Goal: Information Seeking & Learning: Learn about a topic

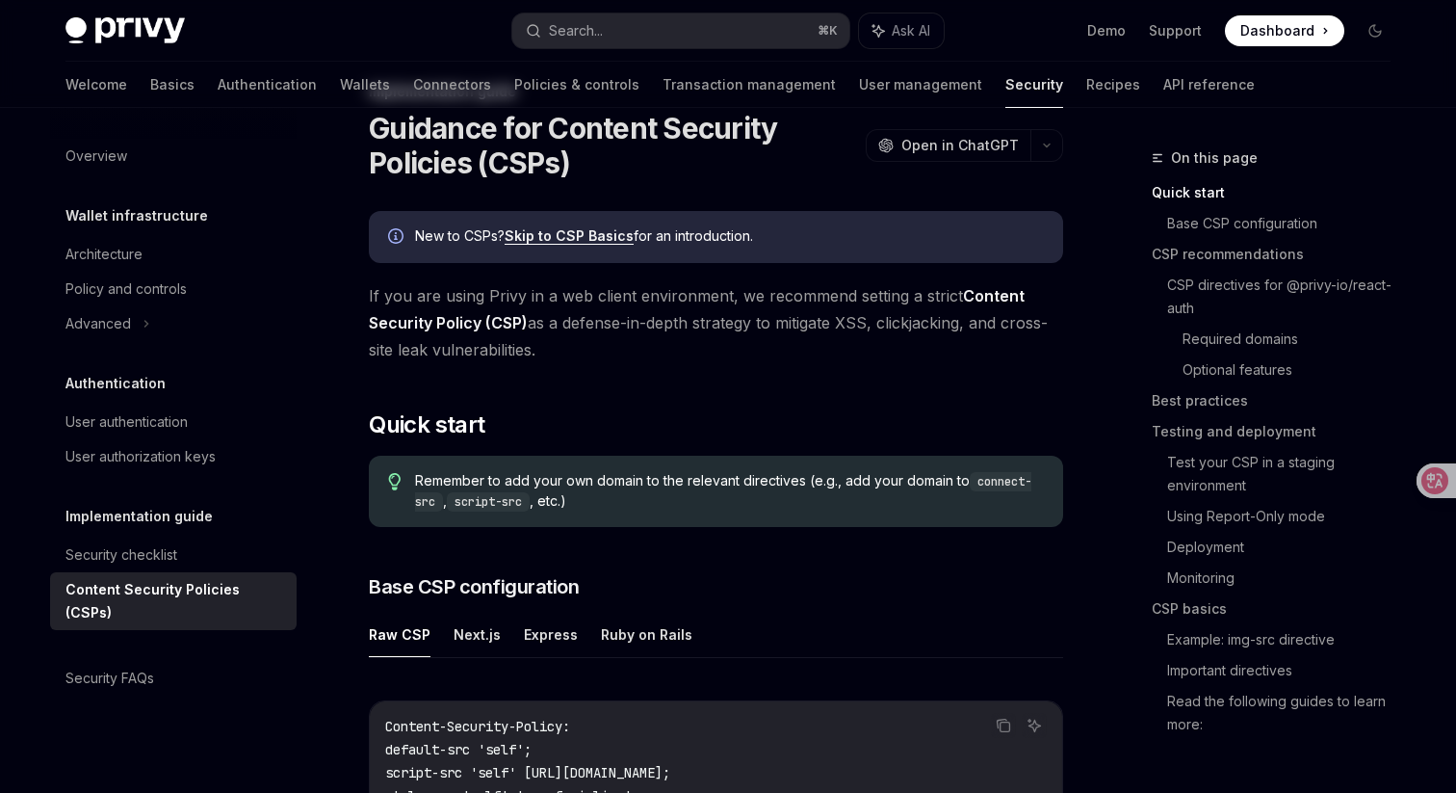
scroll to position [67, 0]
click at [99, 543] on div "Security checklist" at bounding box center [121, 554] width 112 height 23
type textarea "*"
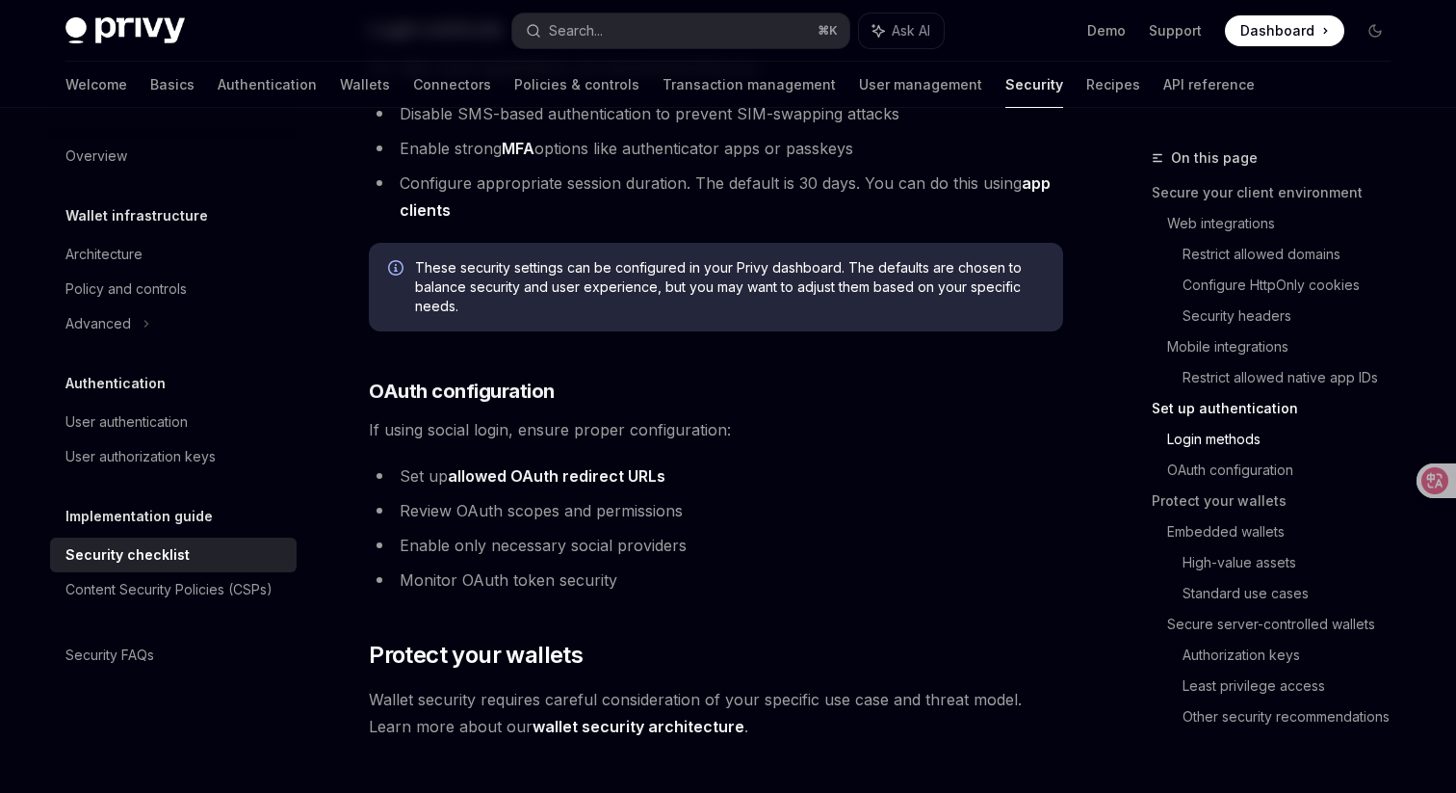
scroll to position [1924, 0]
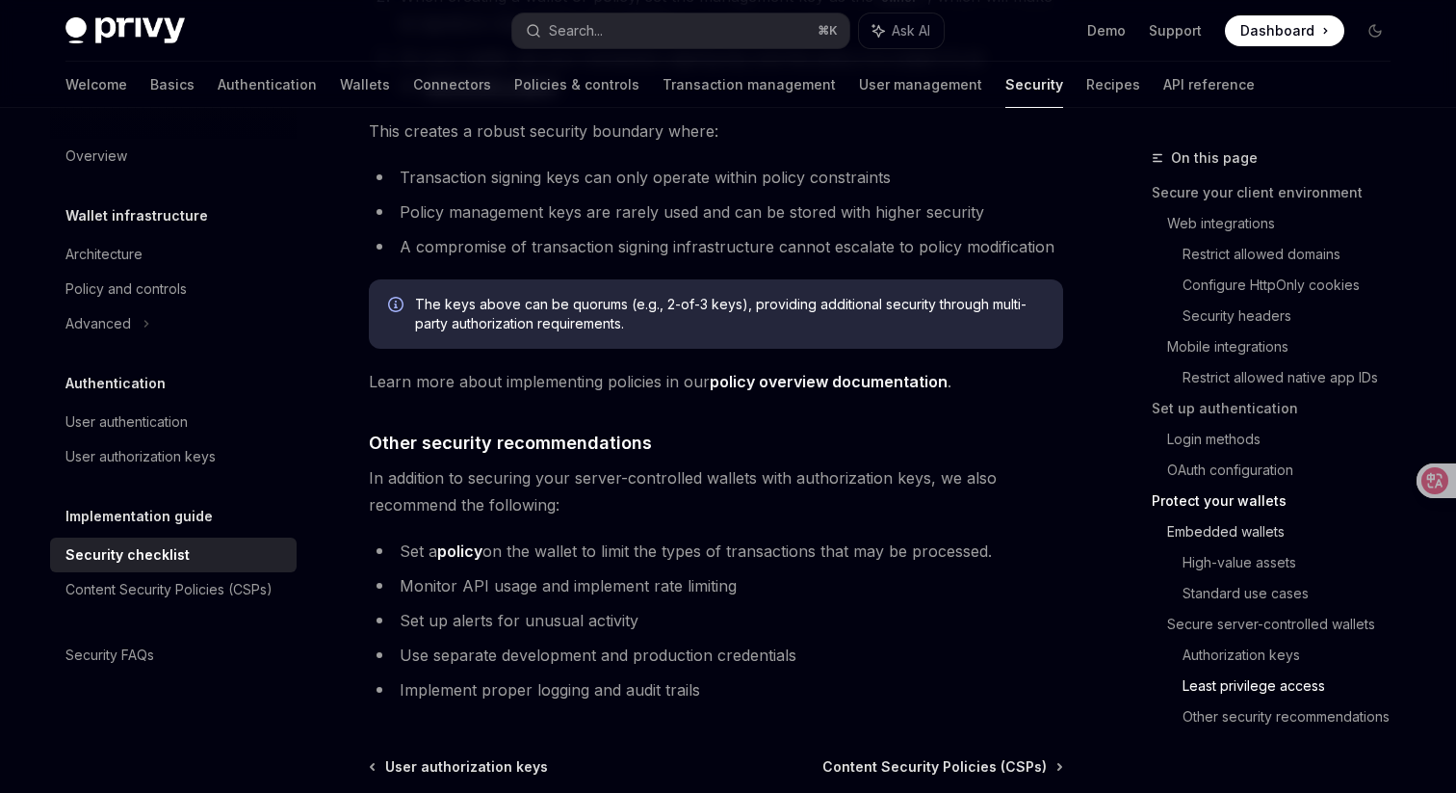
click at [1247, 539] on link "Embedded wallets" at bounding box center [1286, 531] width 239 height 31
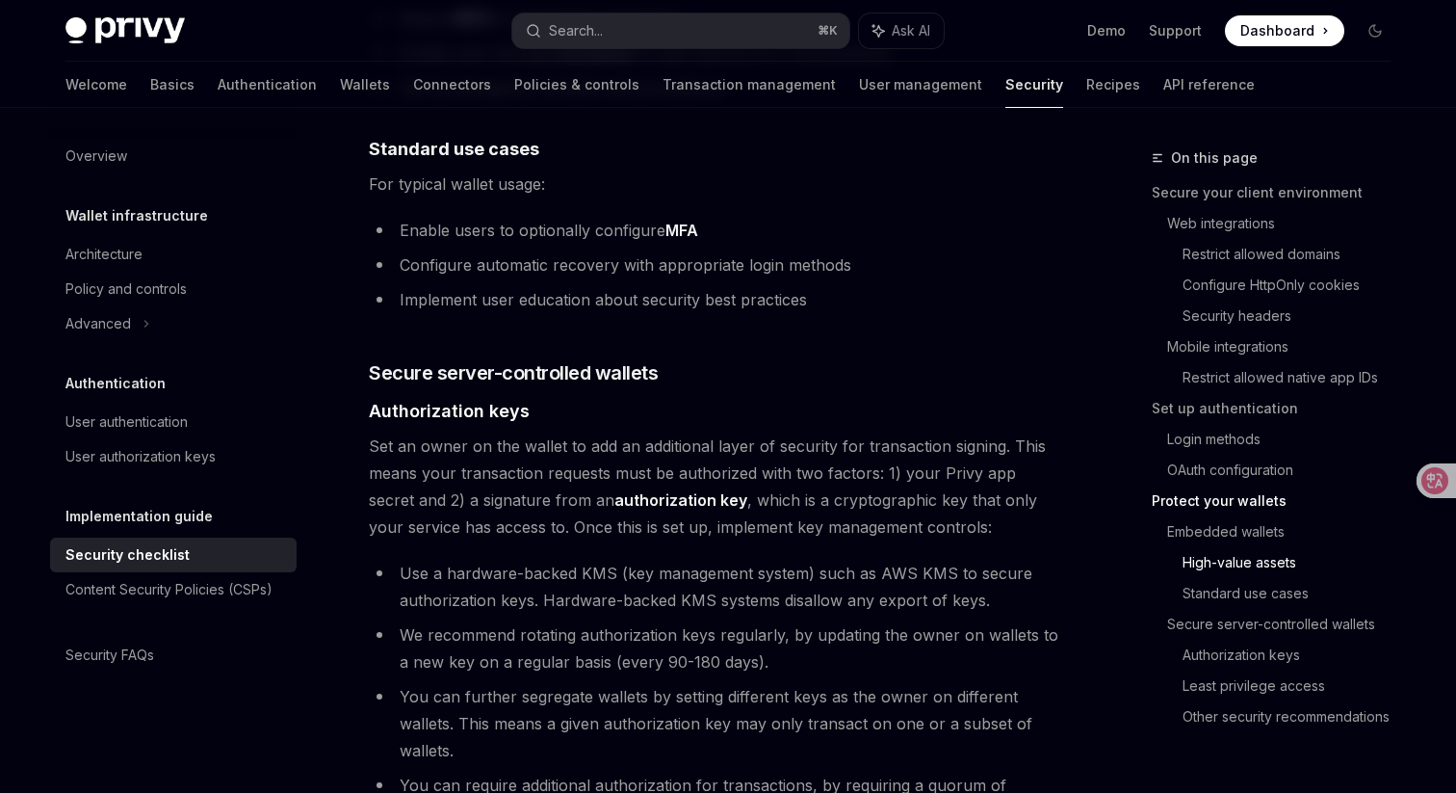
scroll to position [3095, 0]
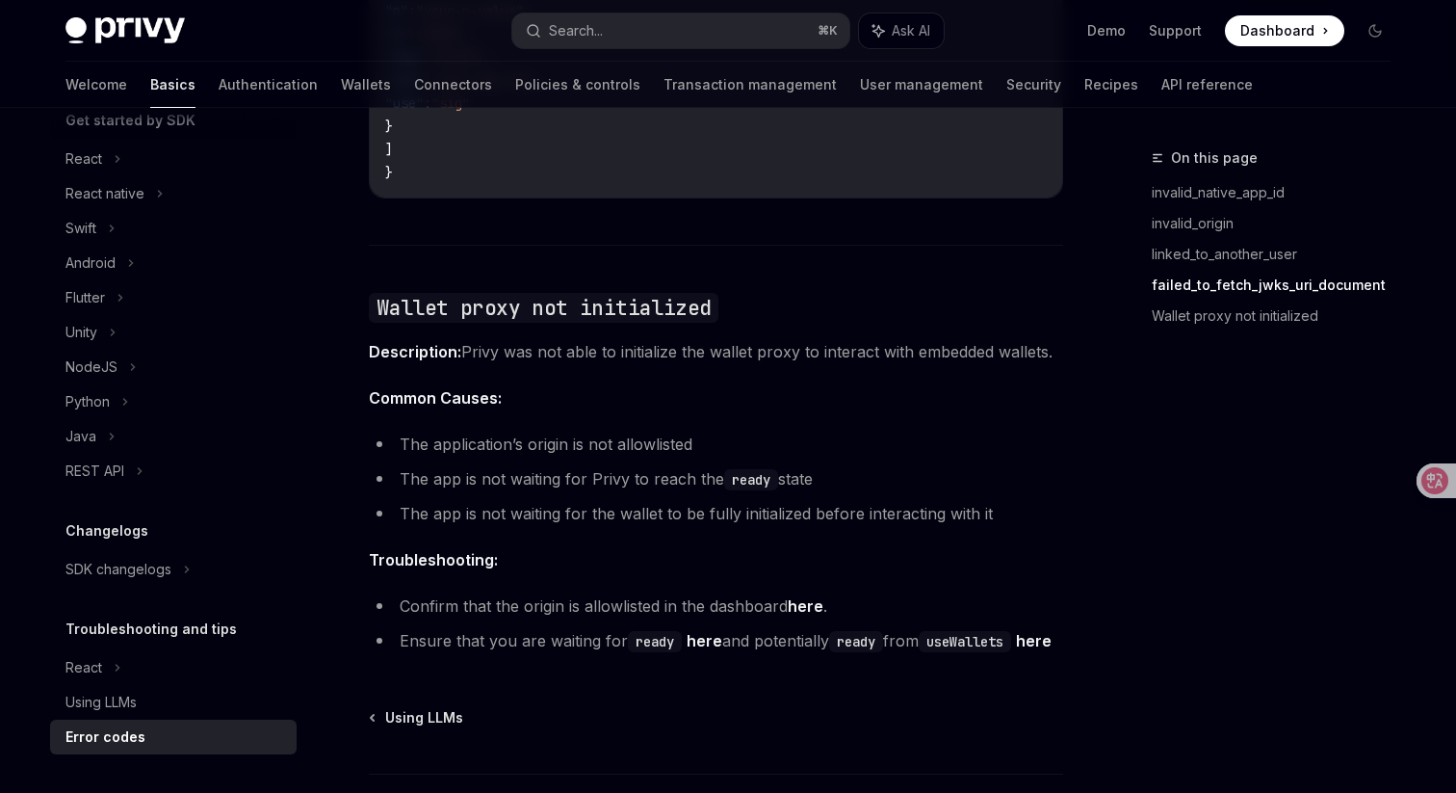
scroll to position [2916, 0]
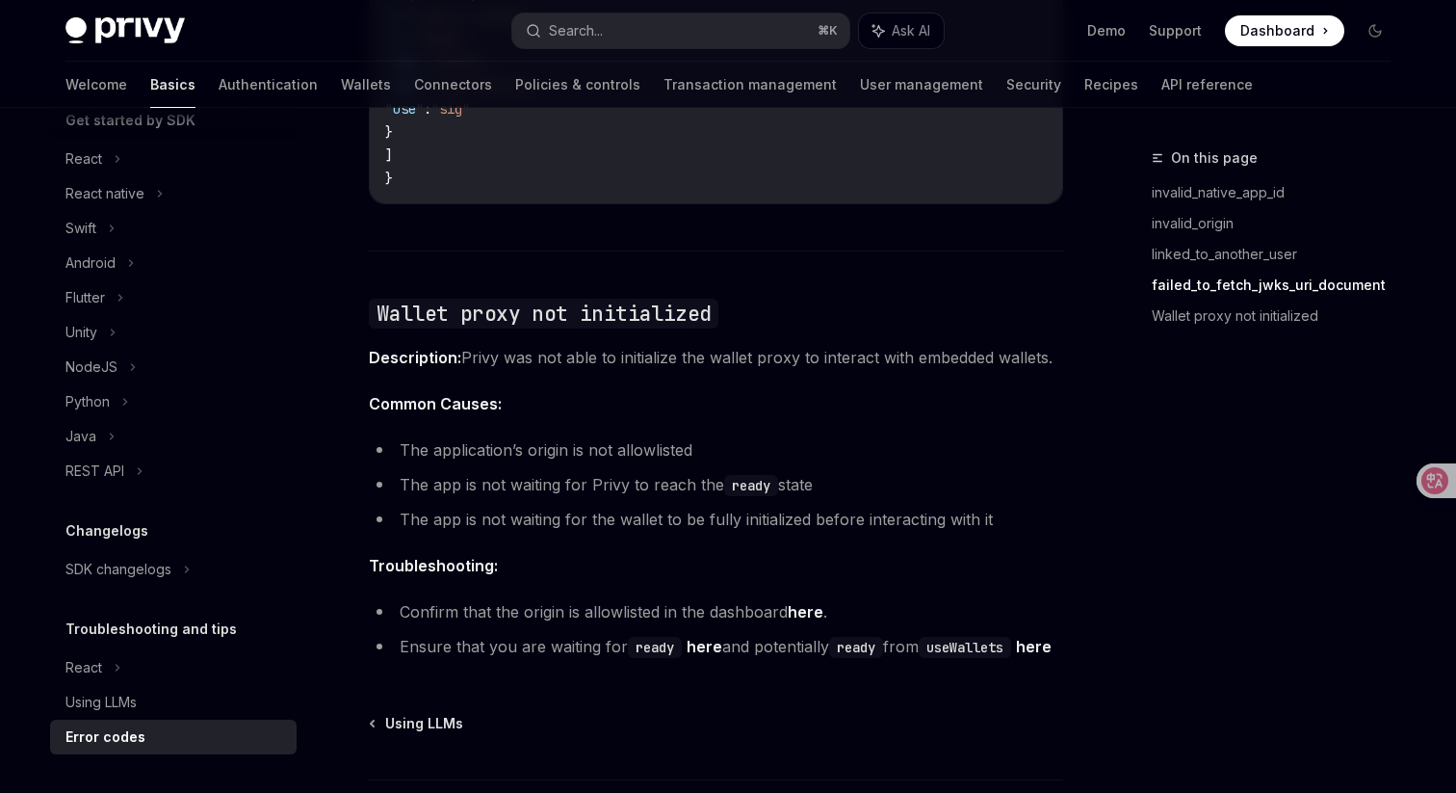
click at [814, 602] on link "here" at bounding box center [806, 612] width 36 height 20
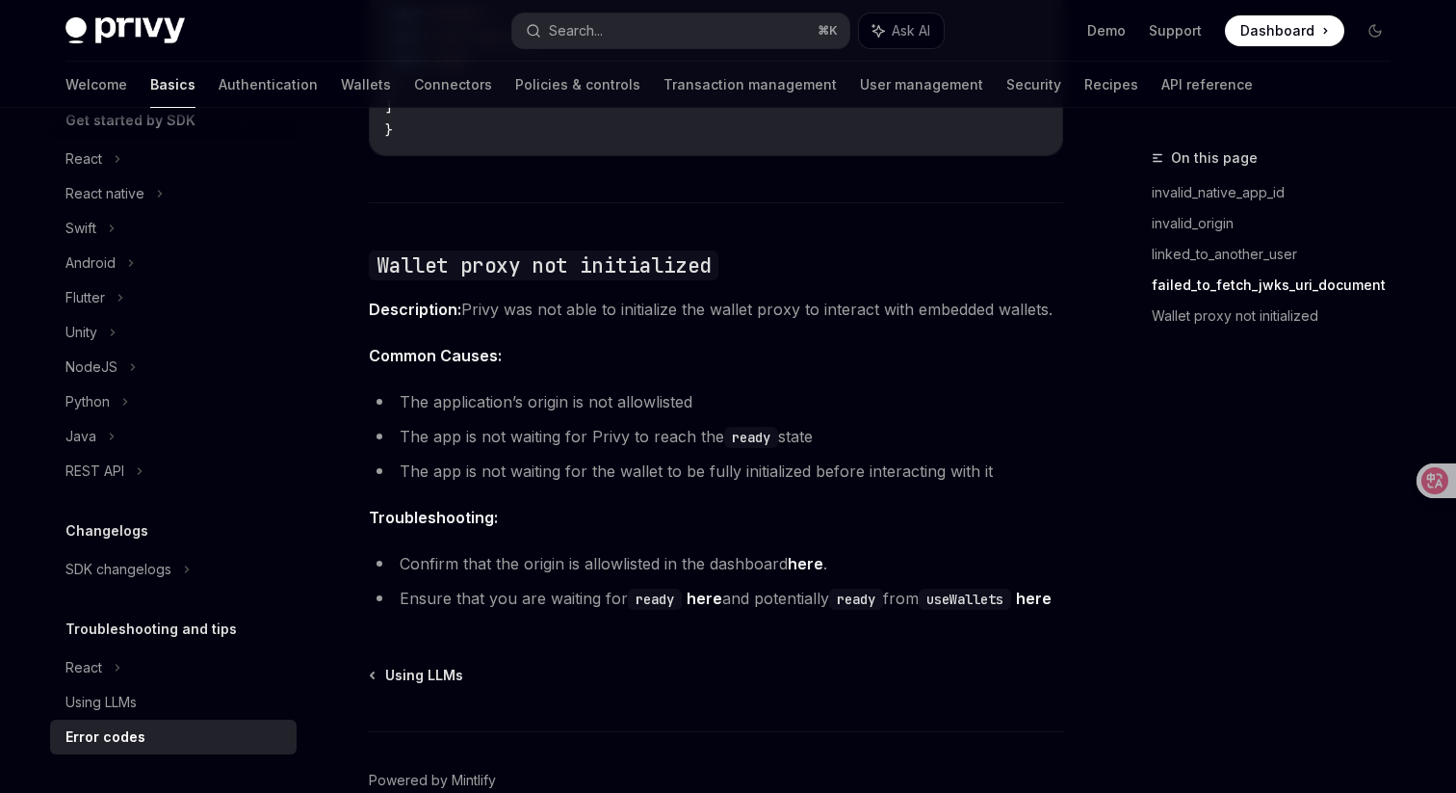
scroll to position [2996, 0]
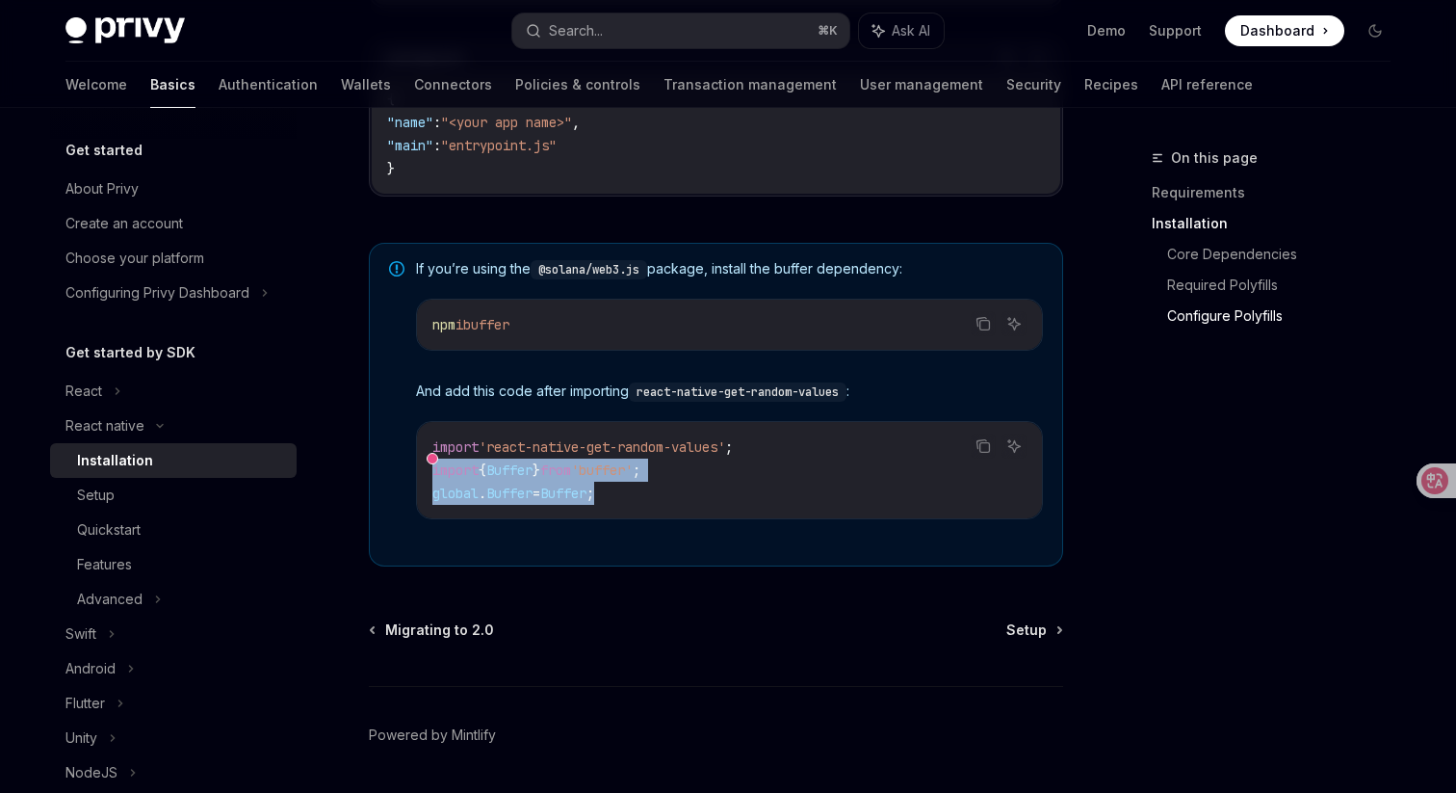
scroll to position [1342, 0]
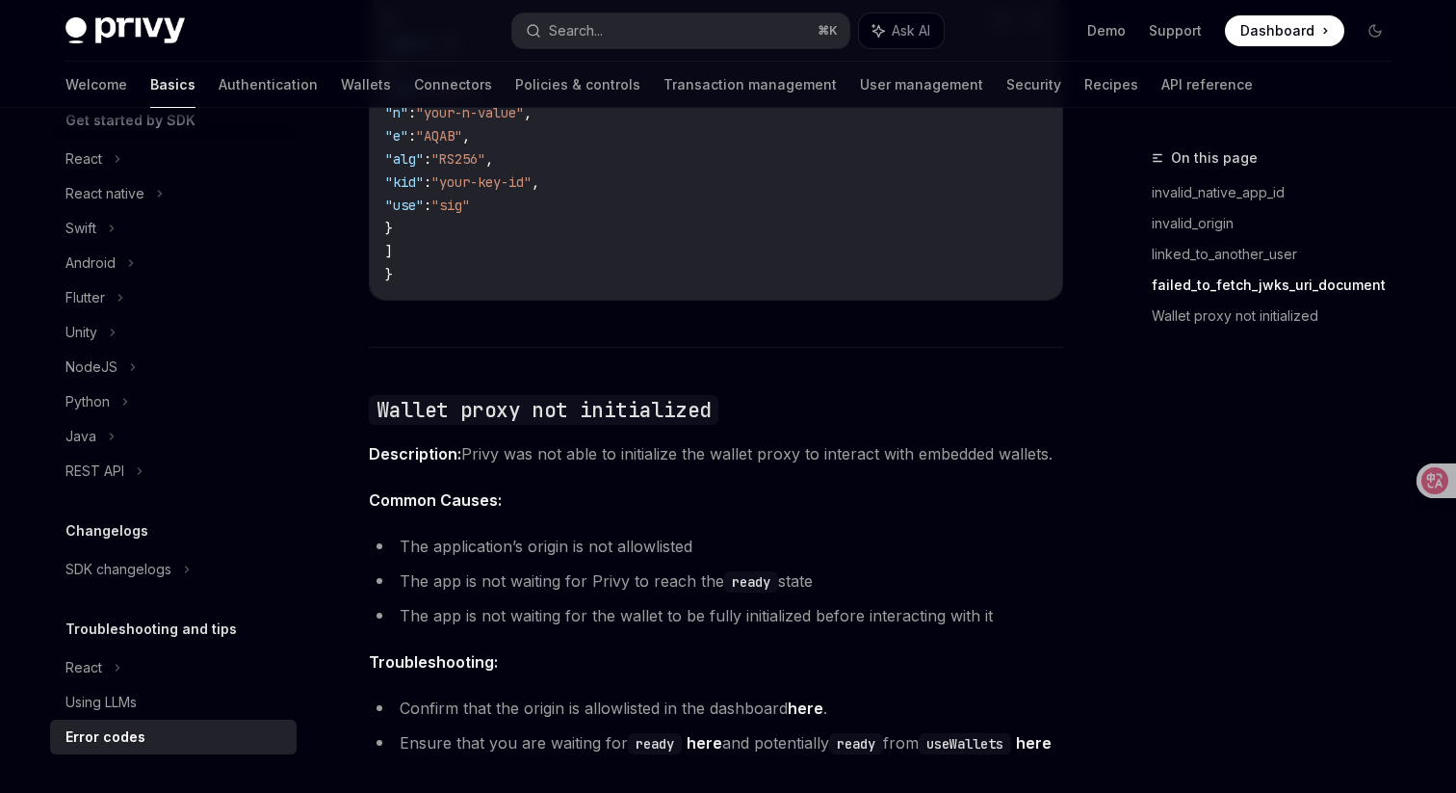
scroll to position [2818, 0]
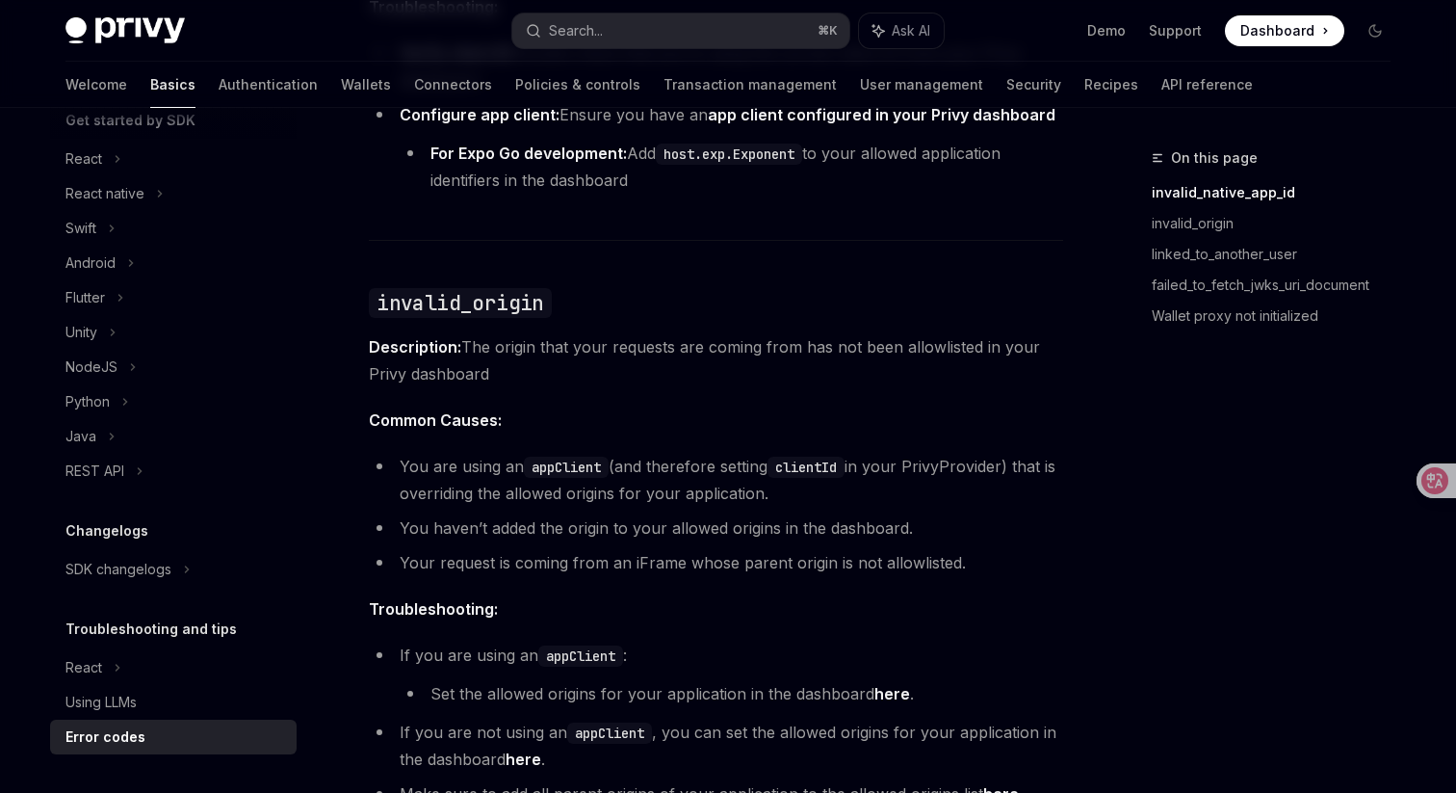
scroll to position [0, 0]
